Goal: Check status: Check status

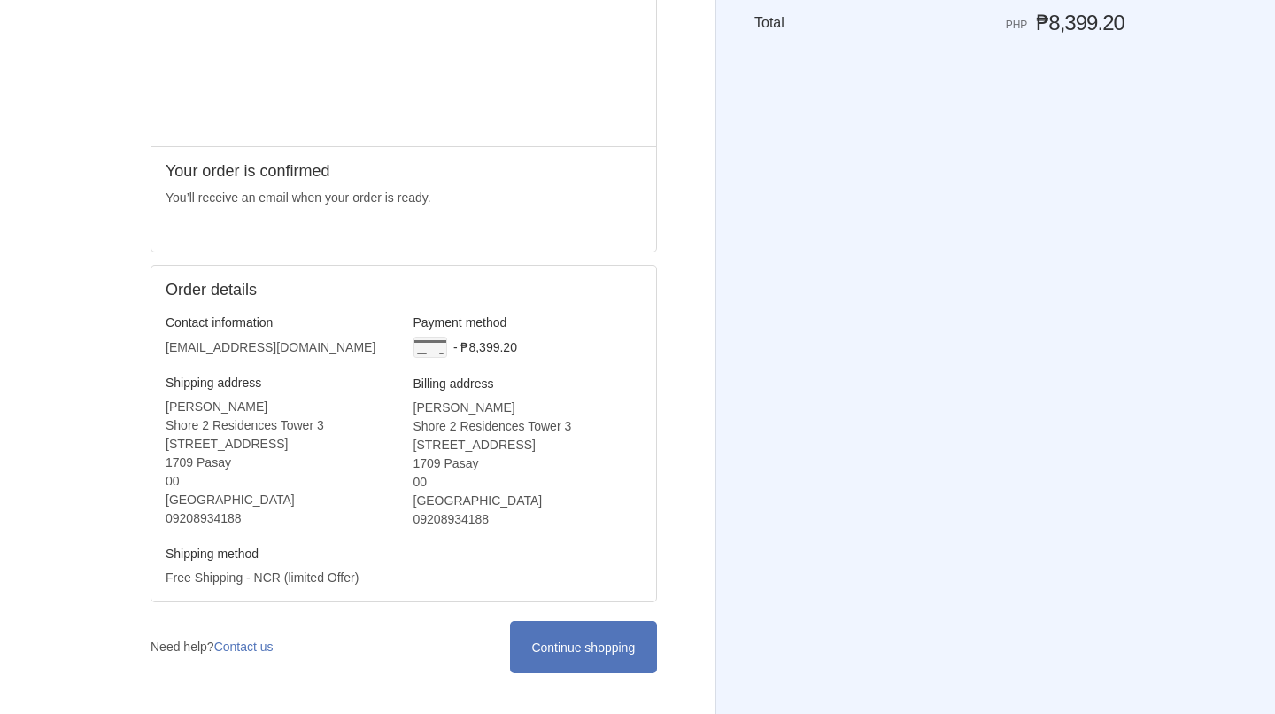
scroll to position [275, 0]
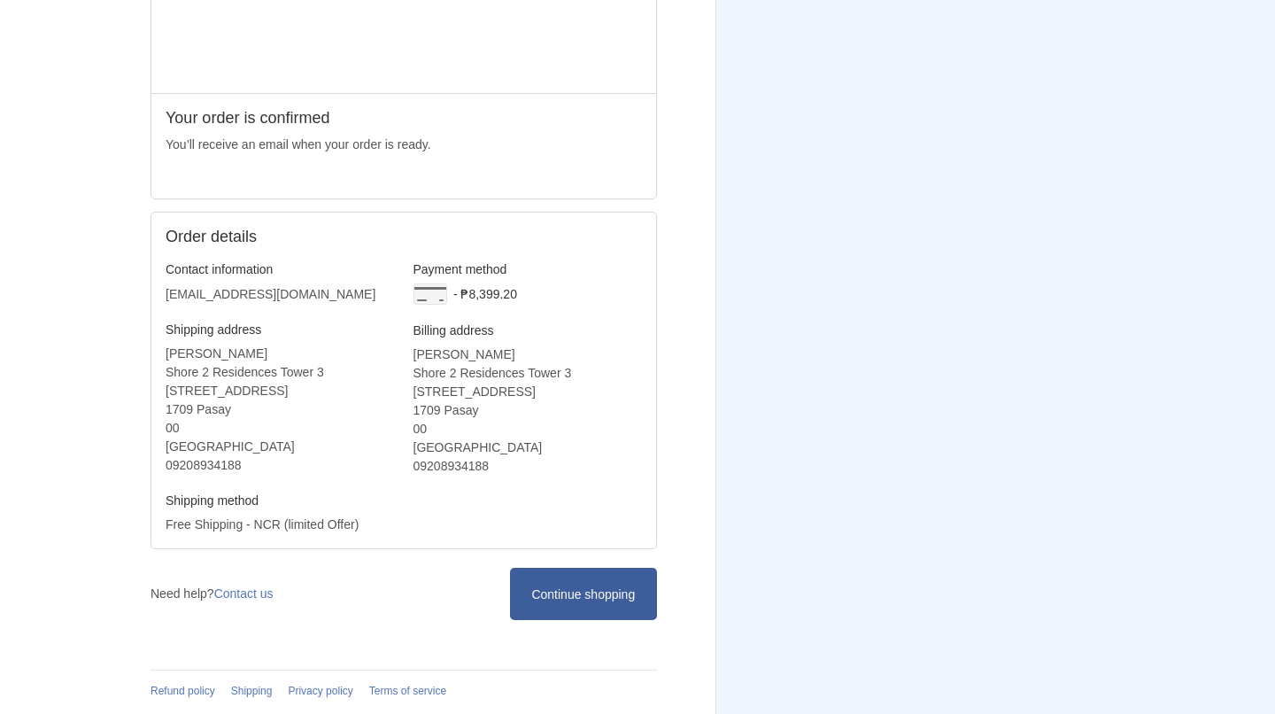
click at [581, 591] on icon at bounding box center [584, 594] width 18 height 18
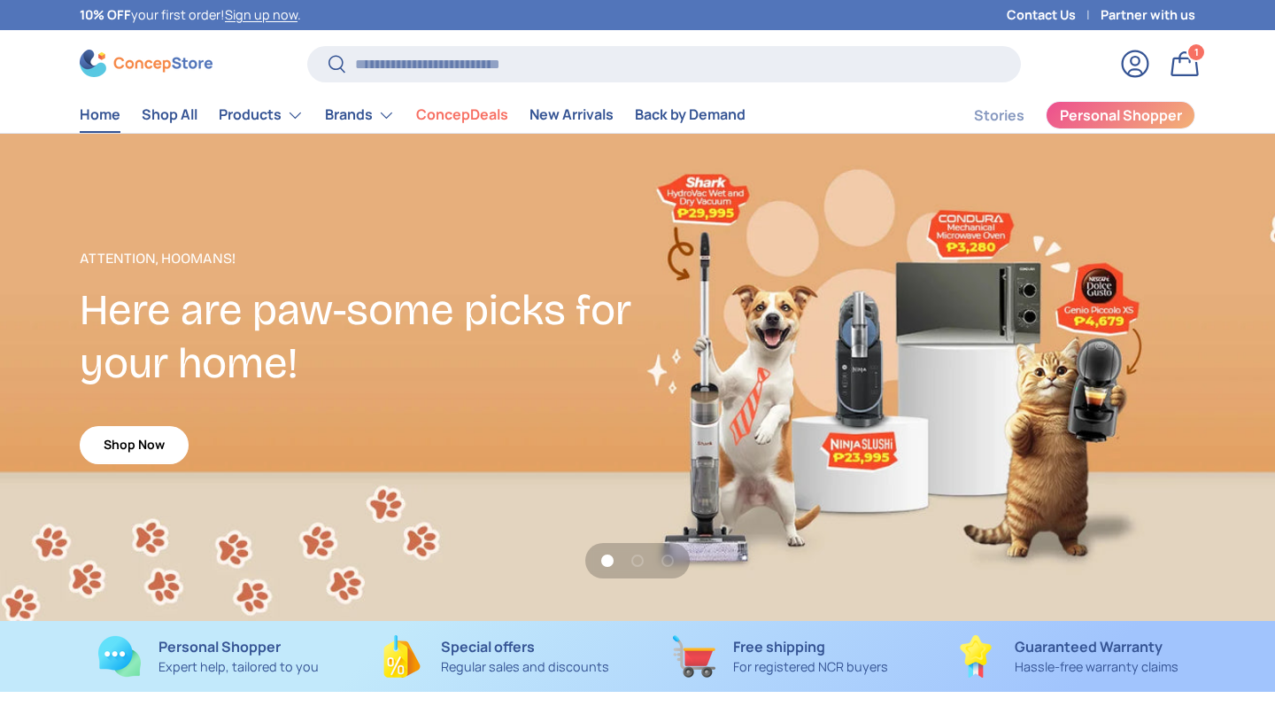
click at [1133, 76] on link "Log in" at bounding box center [1135, 63] width 39 height 39
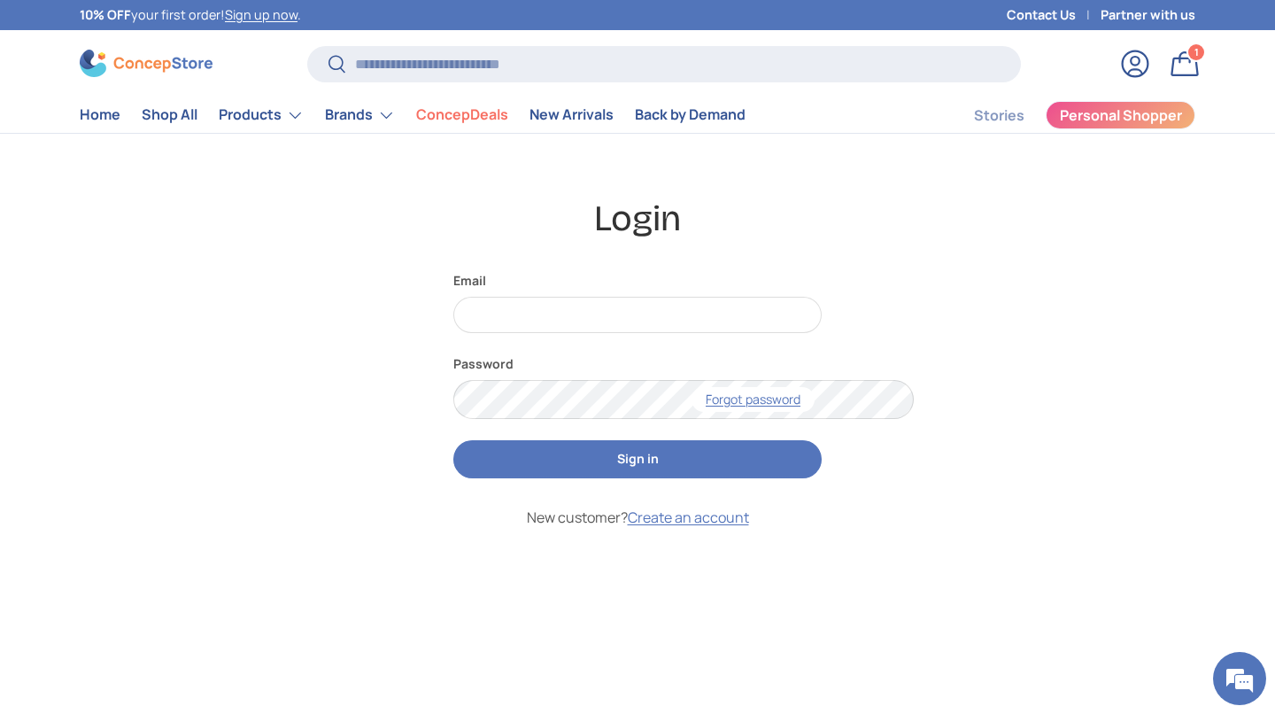
click at [1192, 76] on link "Bag 1 1 item" at bounding box center [1185, 63] width 39 height 39
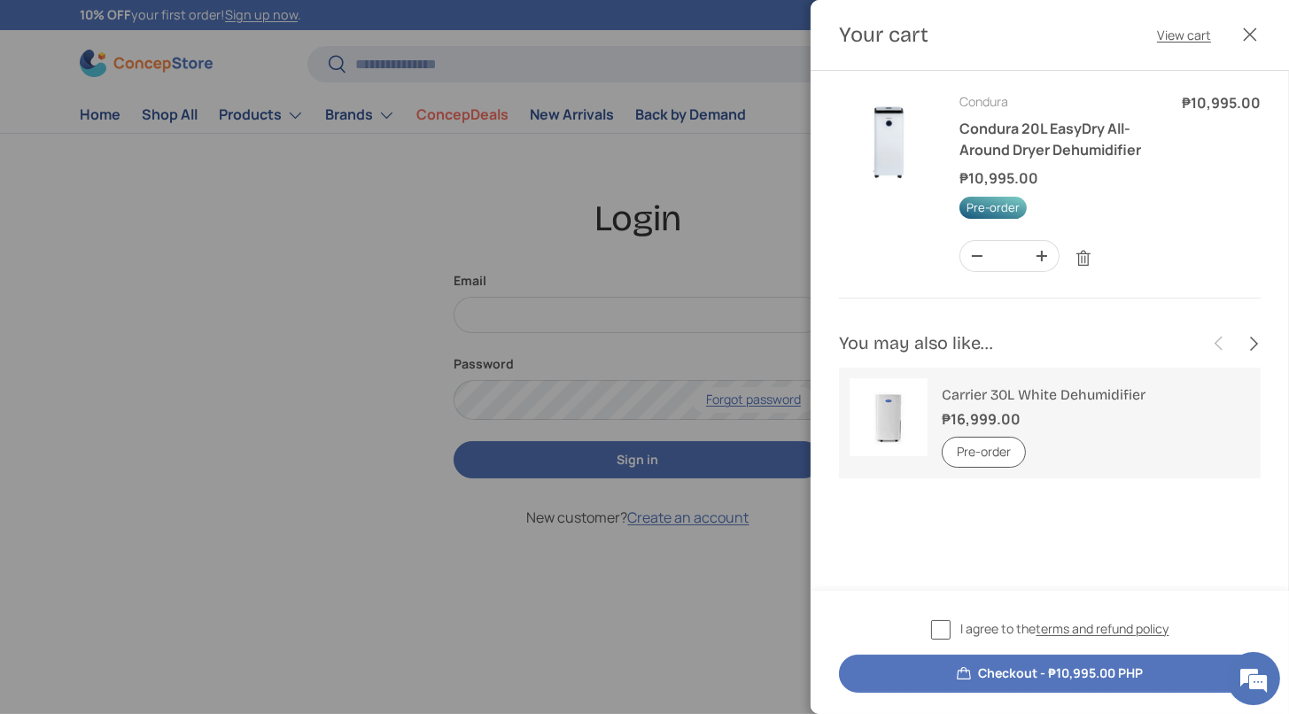
click at [711, 204] on div at bounding box center [644, 357] width 1289 height 714
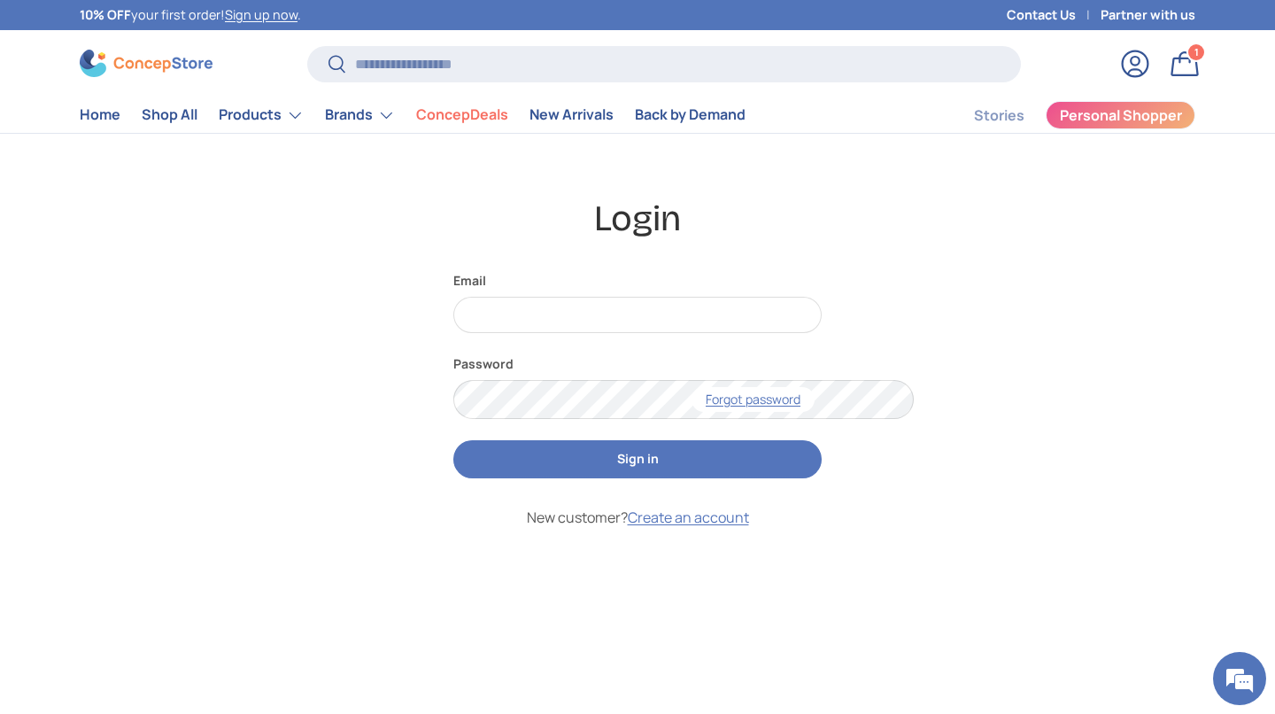
click at [576, 290] on label "Email" at bounding box center [638, 280] width 368 height 19
click at [576, 333] on input "Email" at bounding box center [638, 315] width 368 height 36
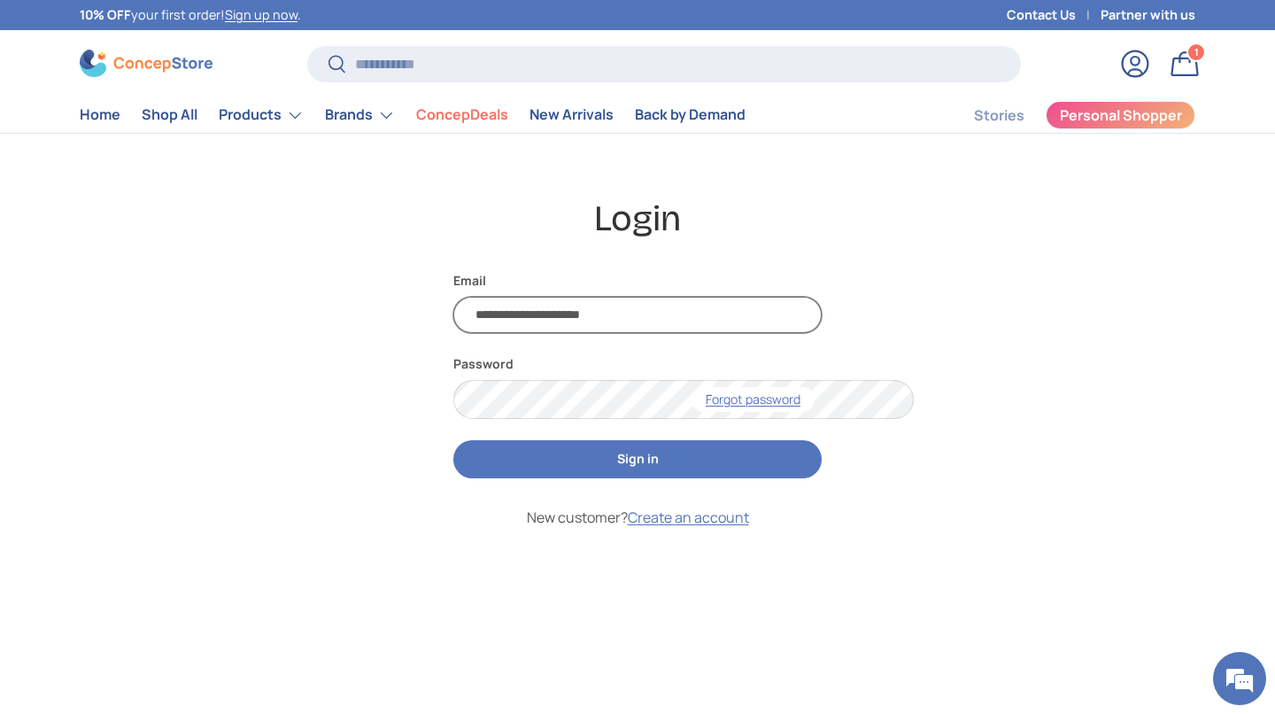
type input "**********"
click at [712, 478] on button "Sign in" at bounding box center [638, 459] width 368 height 38
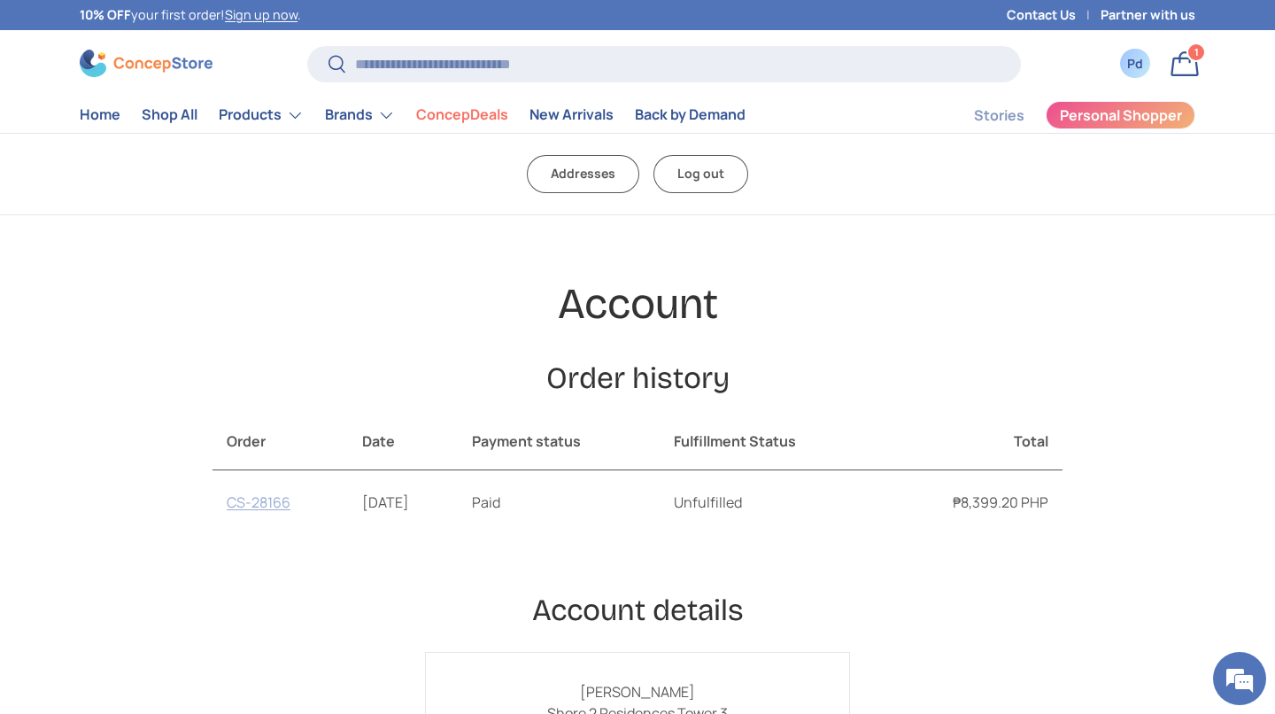
click at [227, 512] on link "CS-28166" at bounding box center [259, 501] width 64 height 19
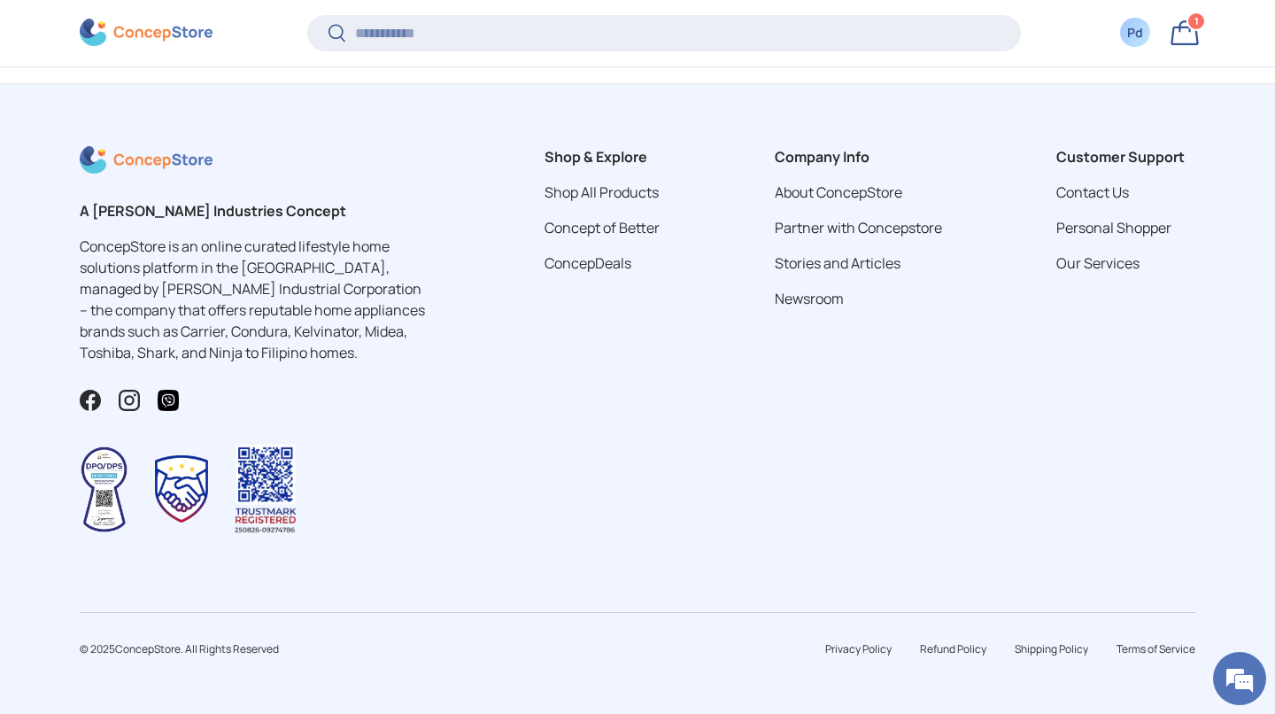
scroll to position [1545, 0]
click at [1231, 690] on em at bounding box center [1240, 679] width 48 height 48
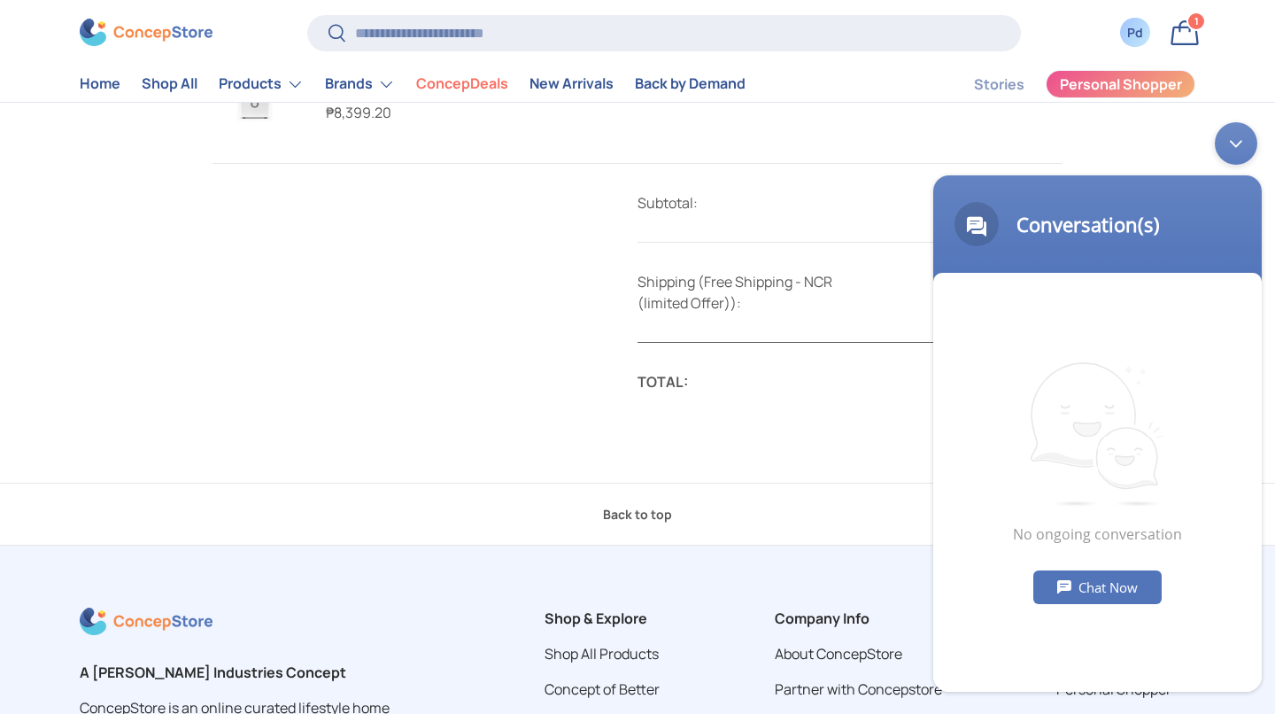
scroll to position [756, 0]
